Goal: Transaction & Acquisition: Subscribe to service/newsletter

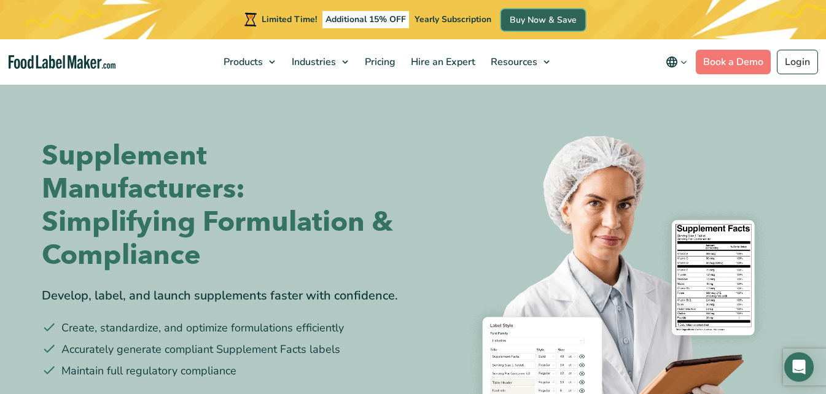
click at [536, 28] on link "Buy Now & Save" at bounding box center [543, 19] width 84 height 21
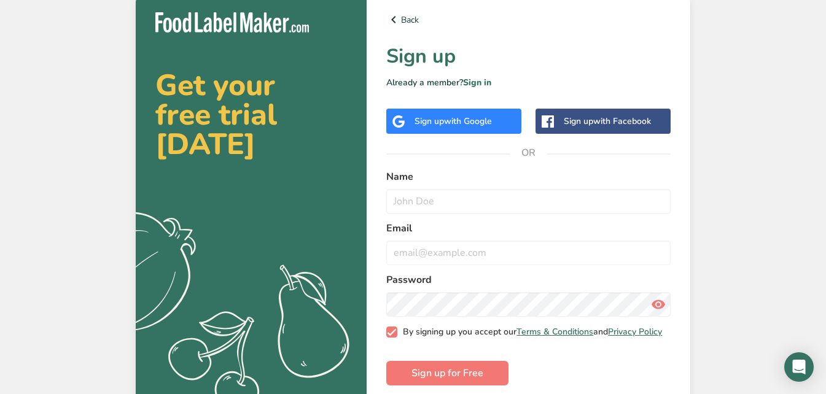
click at [482, 337] on span "By signing up you accept our Terms & Conditions and Privacy Policy" at bounding box center [529, 332] width 265 height 11
click at [394, 336] on input "By signing up you accept our Terms & Conditions and Privacy Policy" at bounding box center [390, 332] width 8 height 8
checkbox input "false"
